Goal: Information Seeking & Learning: Learn about a topic

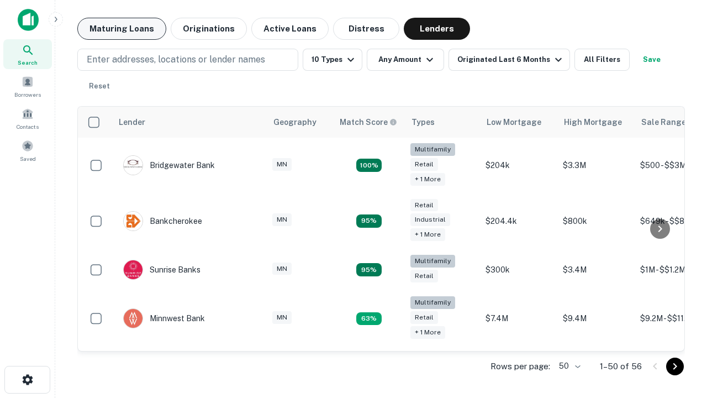
click at [121, 29] on button "Maturing Loans" at bounding box center [121, 29] width 89 height 22
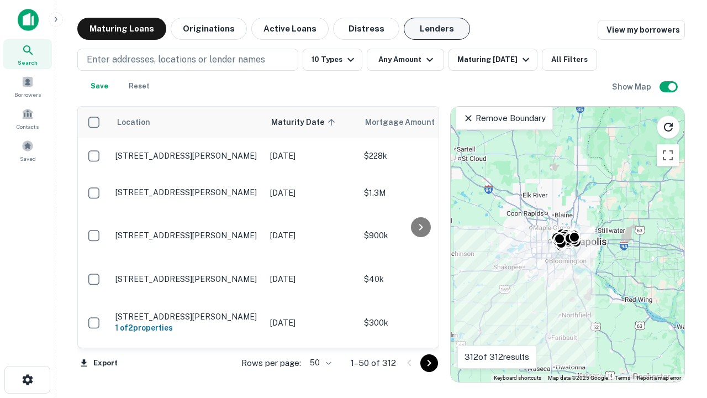
click at [437, 29] on button "Lenders" at bounding box center [437, 29] width 66 height 22
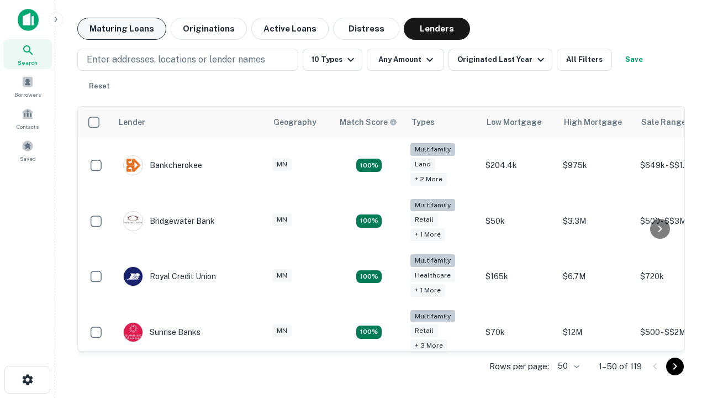
click at [121, 29] on button "Maturing Loans" at bounding box center [121, 29] width 89 height 22
